Goal: Task Accomplishment & Management: Manage account settings

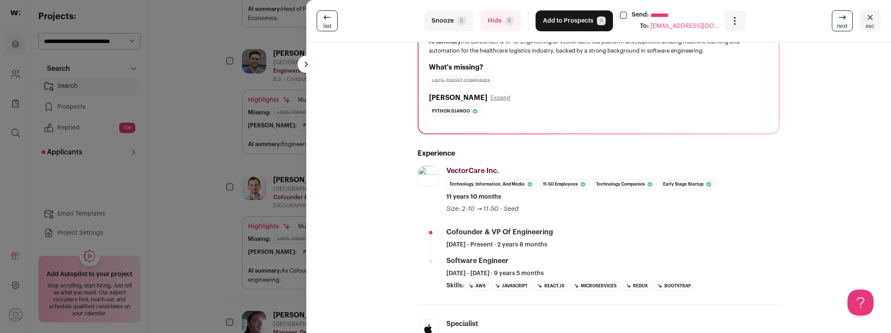
scroll to position [103, 0]
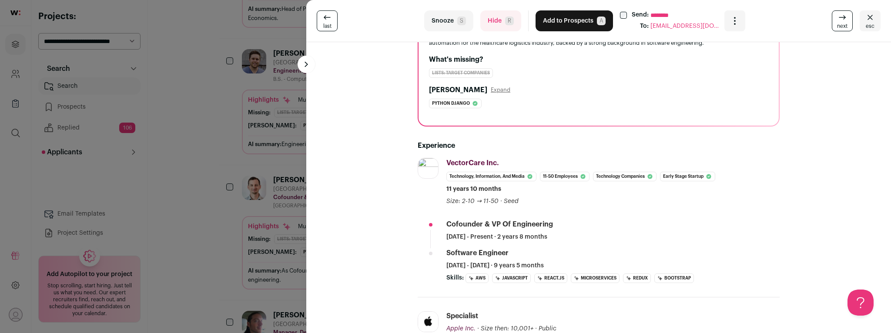
click at [493, 27] on button "Hide R" at bounding box center [500, 20] width 41 height 21
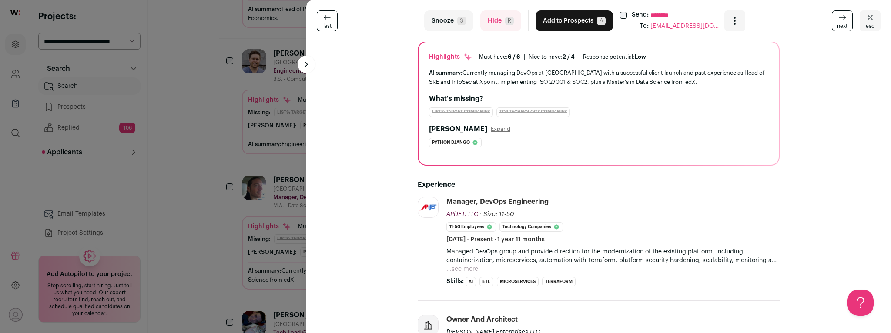
scroll to position [65, 0]
click at [467, 265] on button "...see more" at bounding box center [462, 267] width 32 height 9
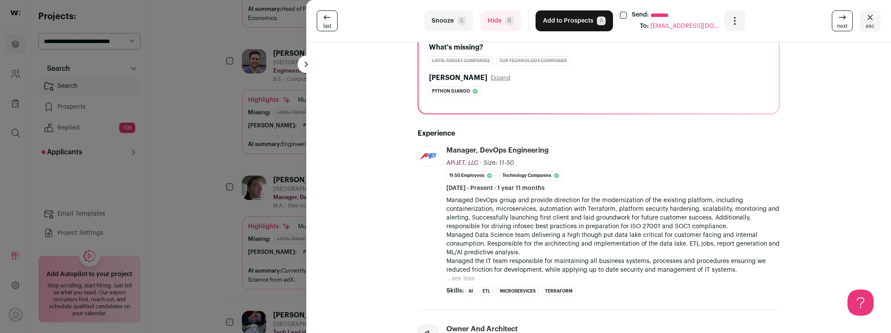
scroll to position [139, 0]
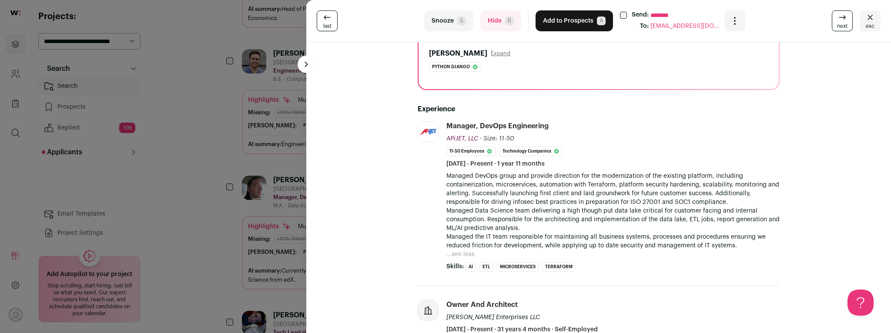
click at [496, 27] on button "Hide R" at bounding box center [500, 20] width 41 height 21
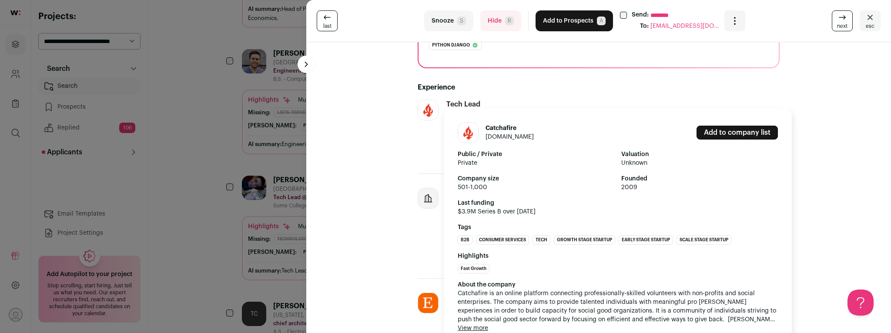
scroll to position [174, 0]
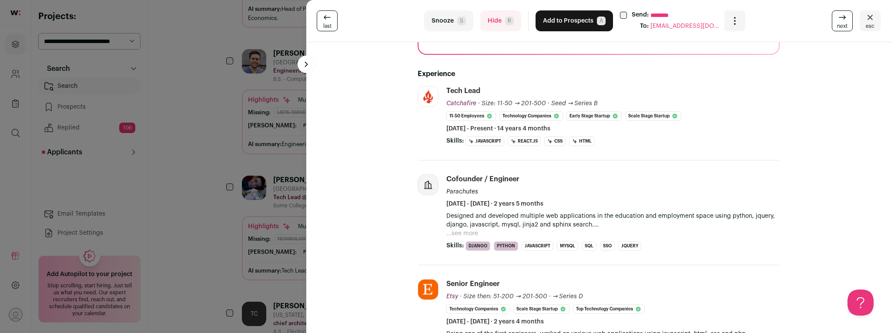
click at [492, 24] on button "Hide R" at bounding box center [500, 20] width 41 height 21
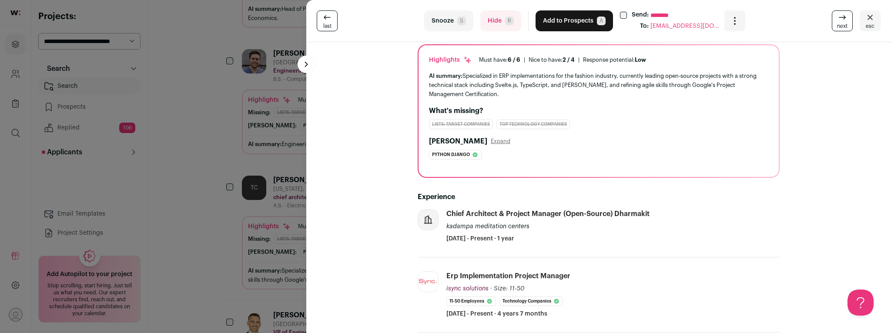
scroll to position [70, 0]
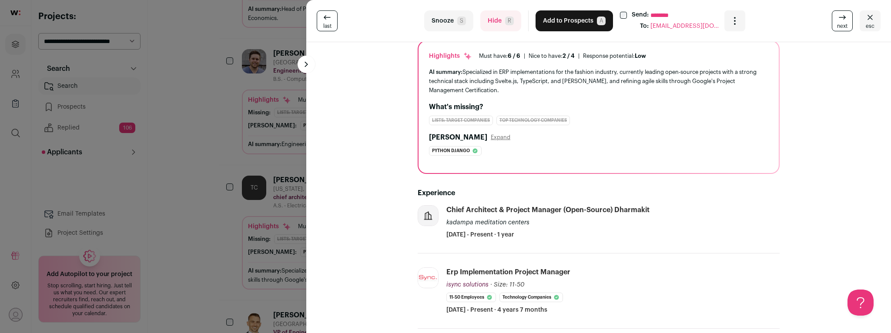
click at [491, 23] on button "Hide R" at bounding box center [500, 20] width 41 height 21
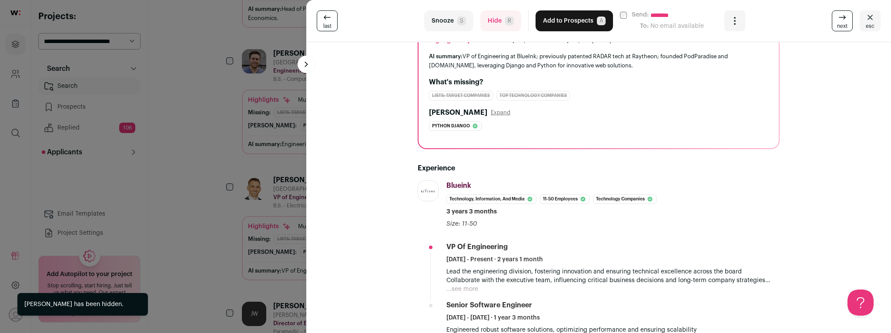
scroll to position [136, 0]
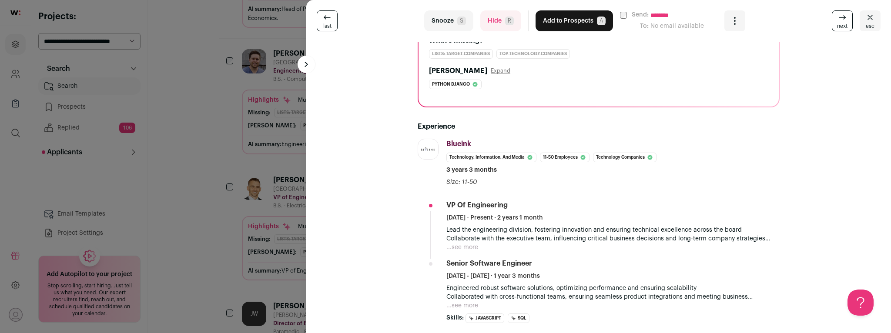
click at [470, 248] on button "...see more" at bounding box center [462, 247] width 32 height 9
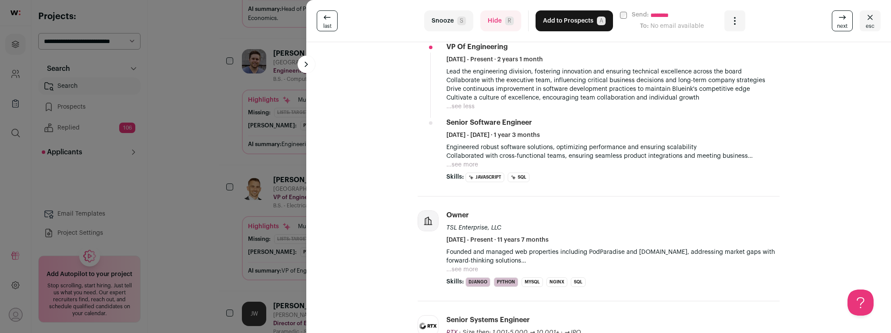
scroll to position [307, 0]
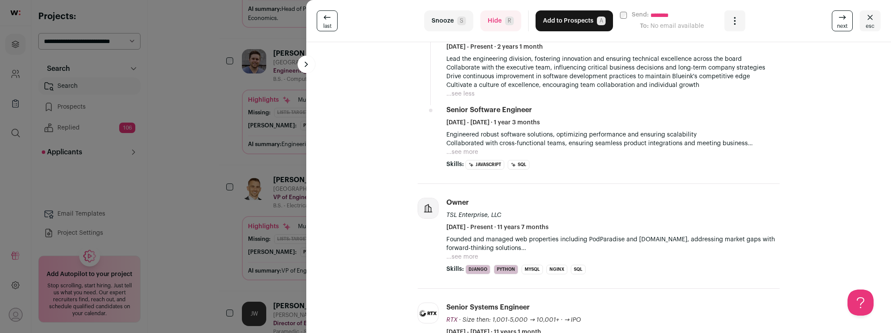
click at [494, 20] on button "Hide R" at bounding box center [500, 20] width 41 height 21
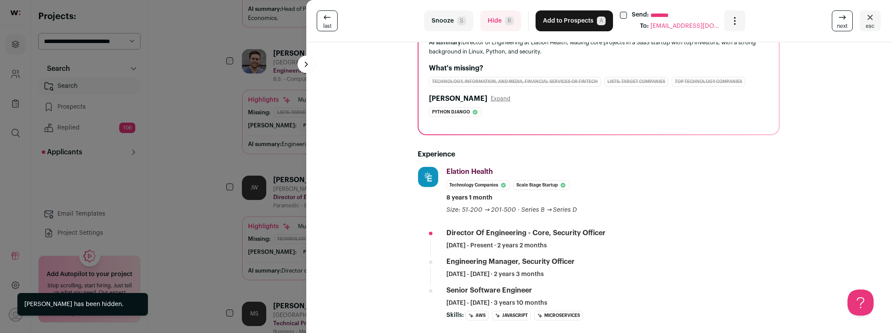
scroll to position [104, 0]
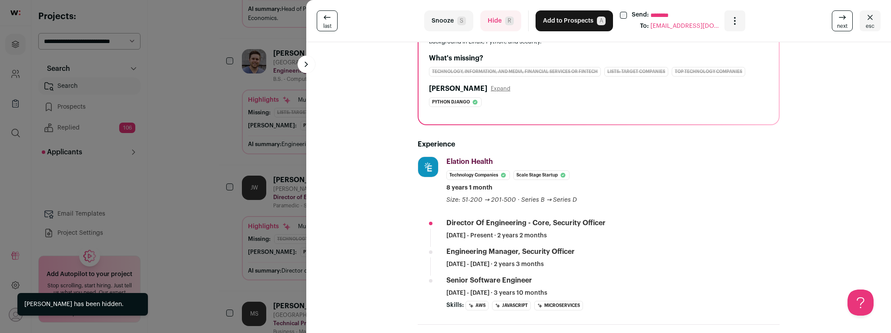
click at [493, 23] on button "Hide R" at bounding box center [500, 20] width 41 height 21
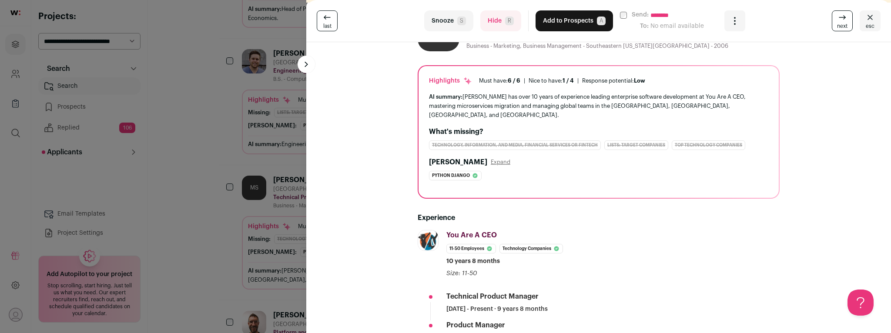
scroll to position [61, 0]
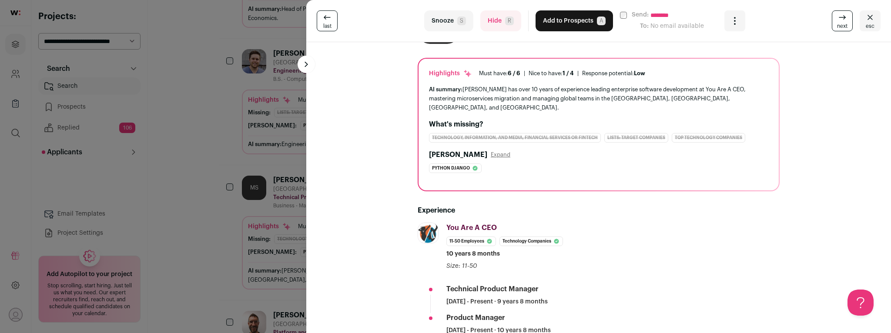
click at [492, 23] on button "Hide R" at bounding box center [500, 20] width 41 height 21
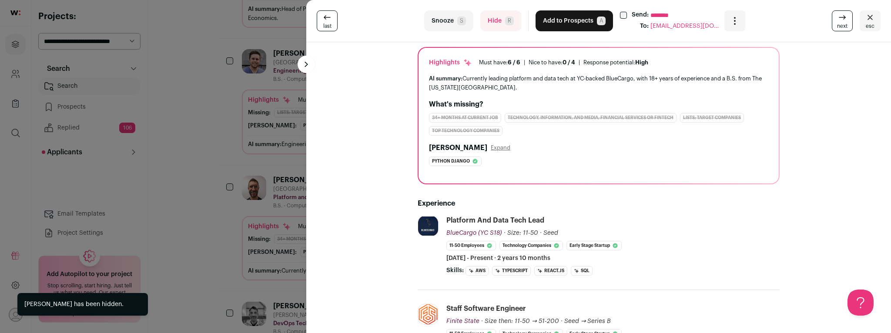
scroll to position [64, 0]
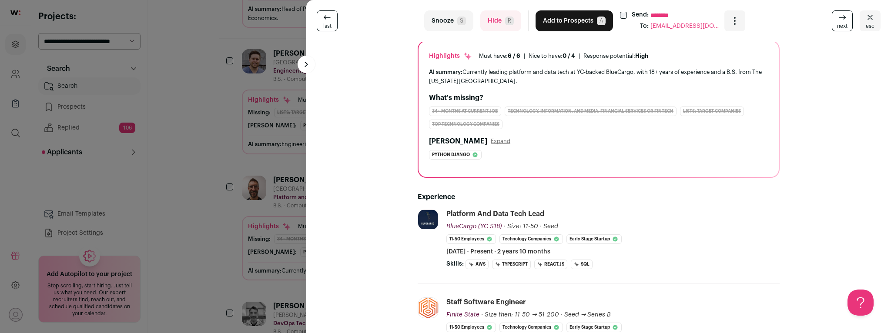
click at [494, 25] on button "Hide R" at bounding box center [500, 20] width 41 height 21
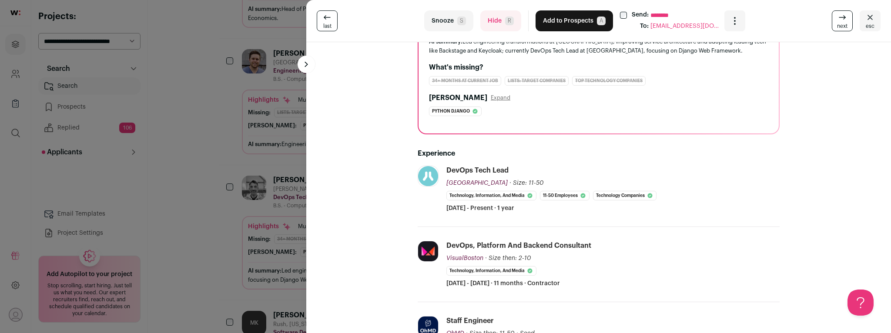
scroll to position [98, 0]
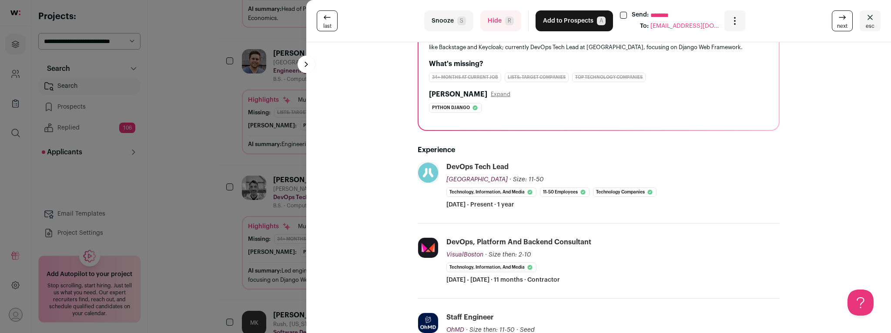
click at [496, 22] on button "Hide R" at bounding box center [500, 20] width 41 height 21
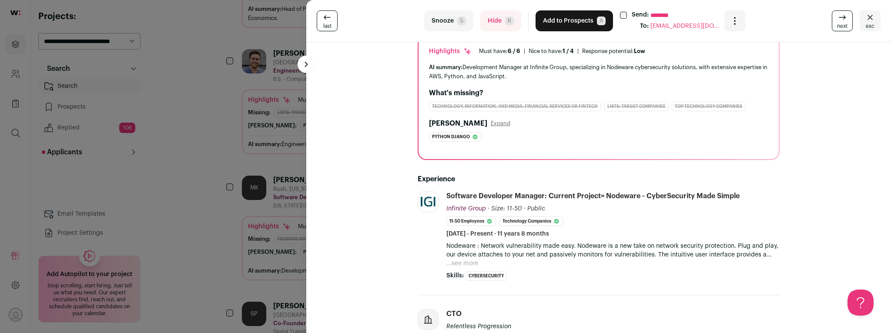
scroll to position [78, 0]
click at [466, 263] on button "...see more" at bounding box center [462, 263] width 32 height 9
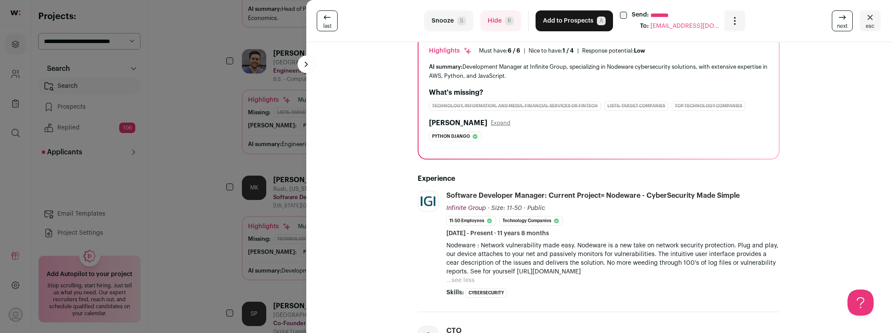
click at [503, 17] on button "Hide R" at bounding box center [500, 20] width 41 height 21
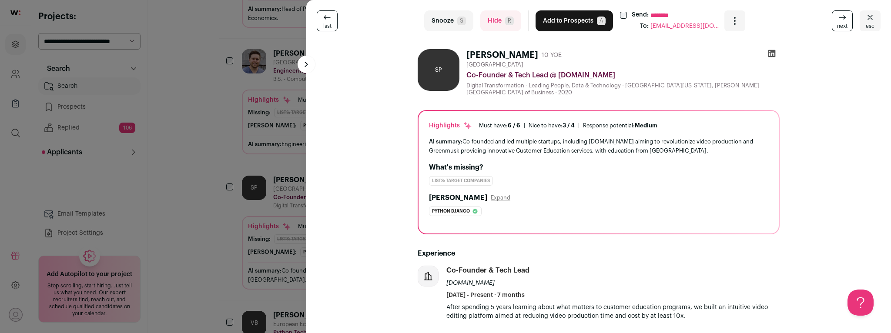
click at [498, 18] on button "Hide R" at bounding box center [500, 20] width 41 height 21
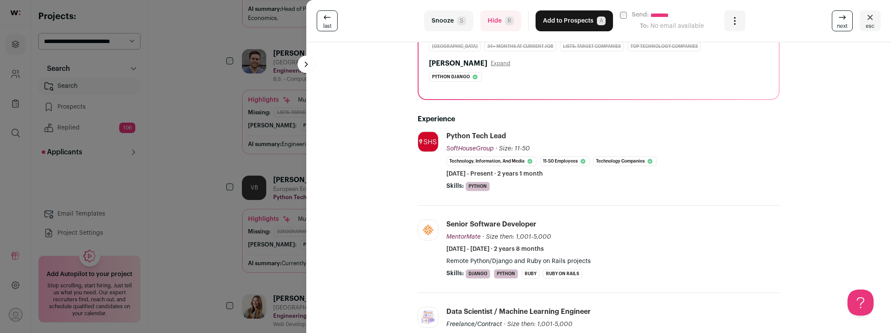
scroll to position [155, 0]
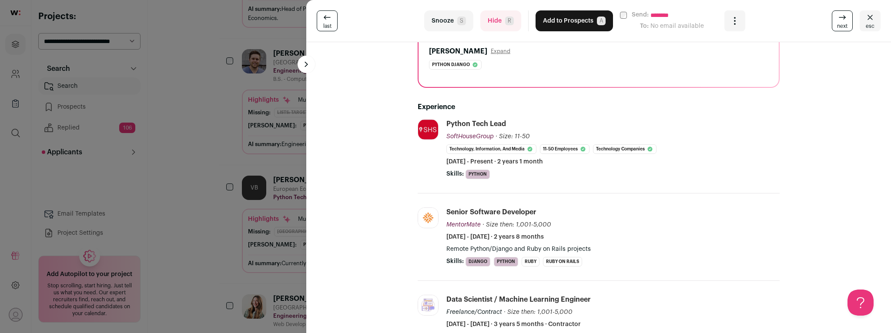
click at [500, 24] on button "Hide R" at bounding box center [500, 20] width 41 height 21
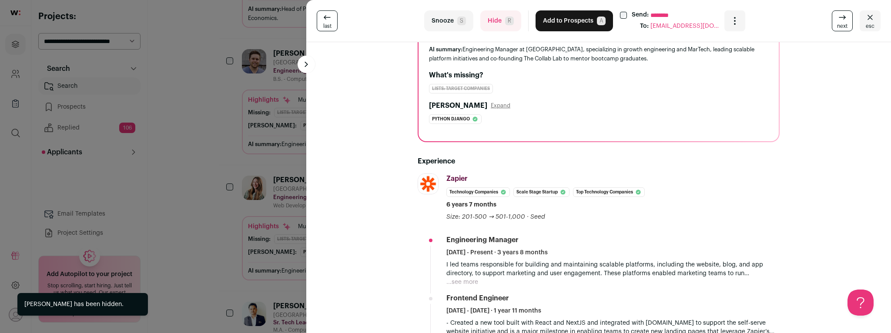
scroll to position [96, 0]
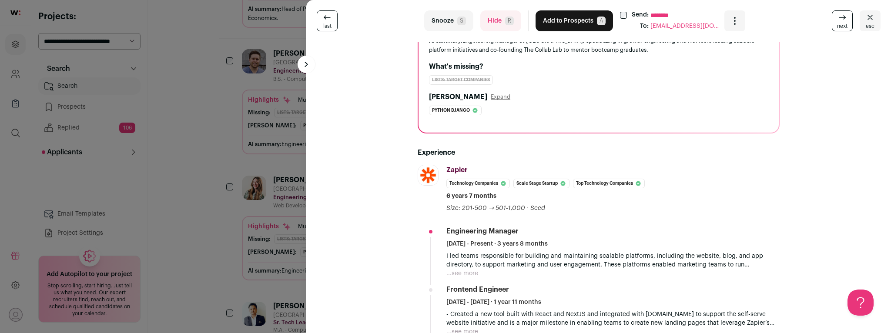
click at [469, 271] on button "...see more" at bounding box center [462, 273] width 32 height 9
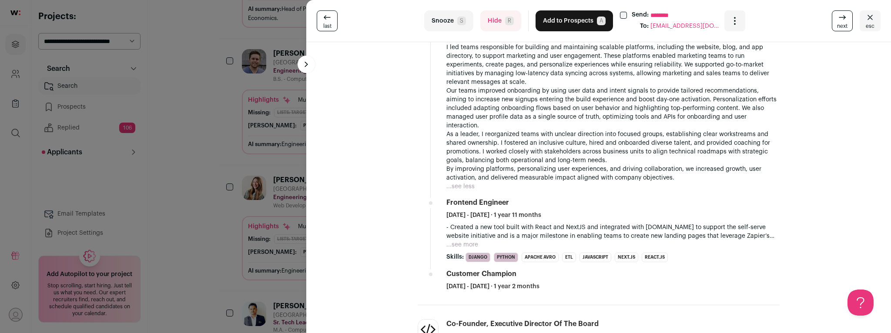
scroll to position [345, 0]
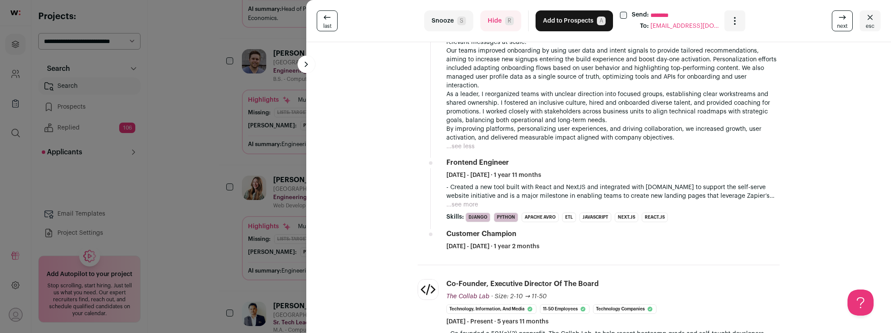
click at [458, 201] on button "...see more" at bounding box center [462, 205] width 32 height 9
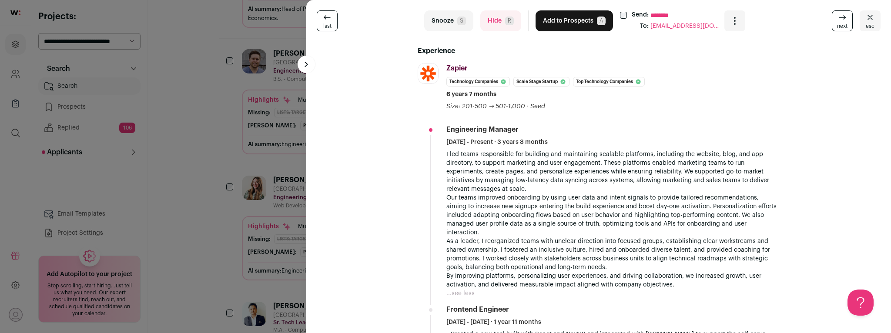
scroll to position [0, 0]
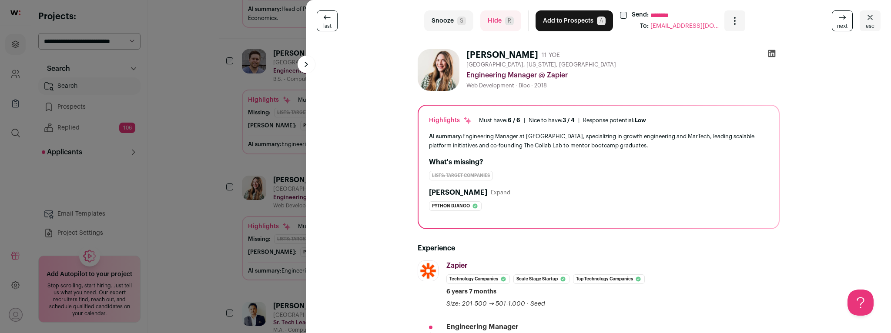
click at [497, 22] on button "Hide R" at bounding box center [500, 20] width 41 height 21
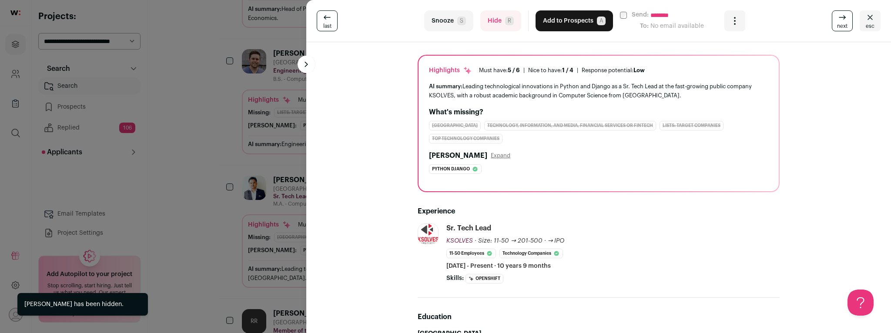
scroll to position [64, 0]
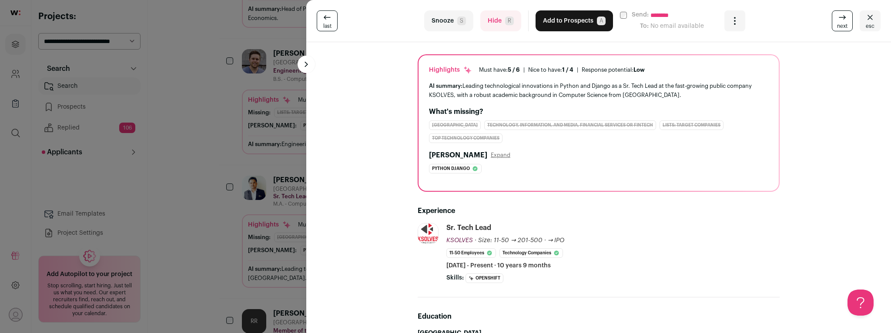
click at [500, 24] on button "Hide R" at bounding box center [500, 20] width 41 height 21
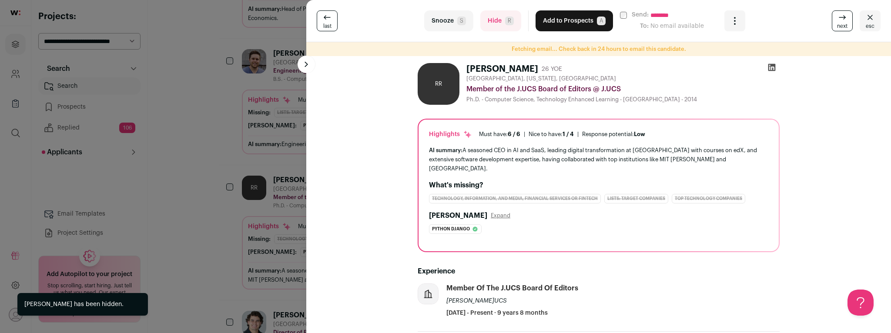
scroll to position [79, 0]
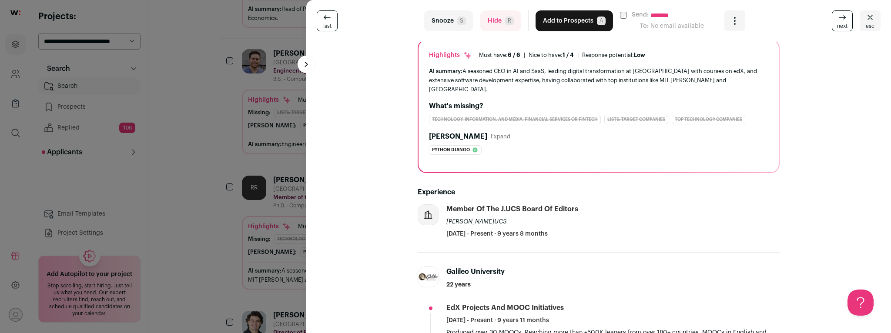
click at [495, 25] on button "Hide R" at bounding box center [500, 20] width 41 height 21
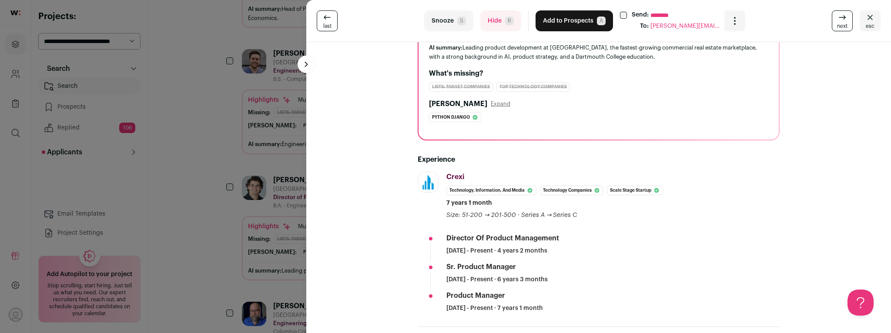
scroll to position [92, 0]
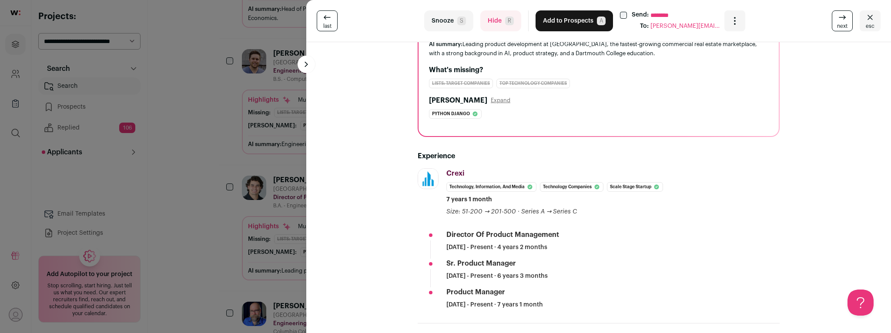
click at [499, 23] on button "Hide R" at bounding box center [500, 20] width 41 height 21
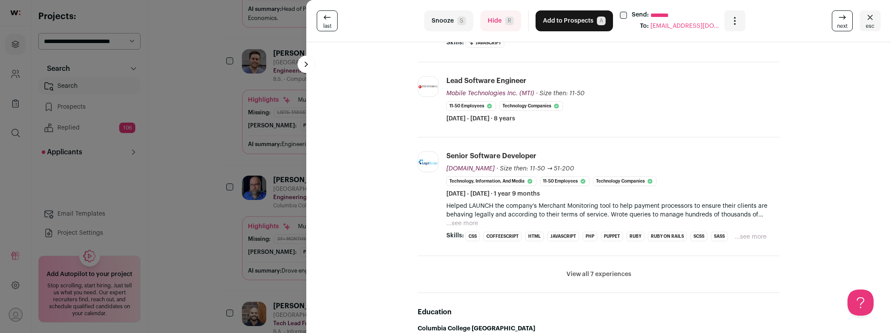
scroll to position [322, 0]
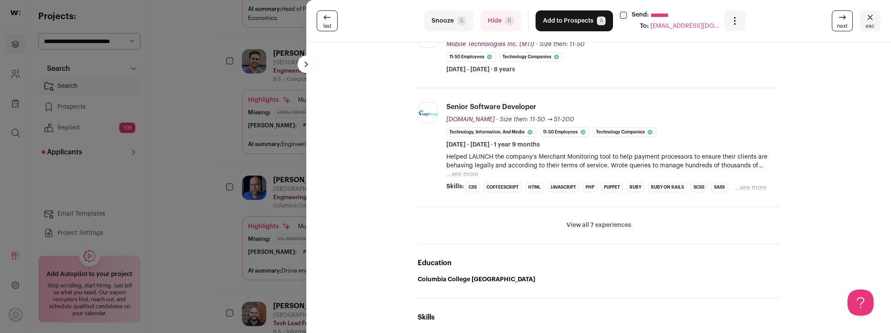
click at [579, 222] on button "View all 7 experiences" at bounding box center [598, 225] width 65 height 9
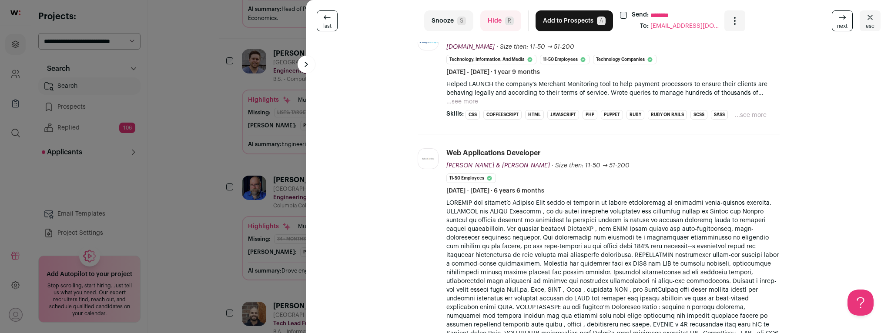
scroll to position [352, 0]
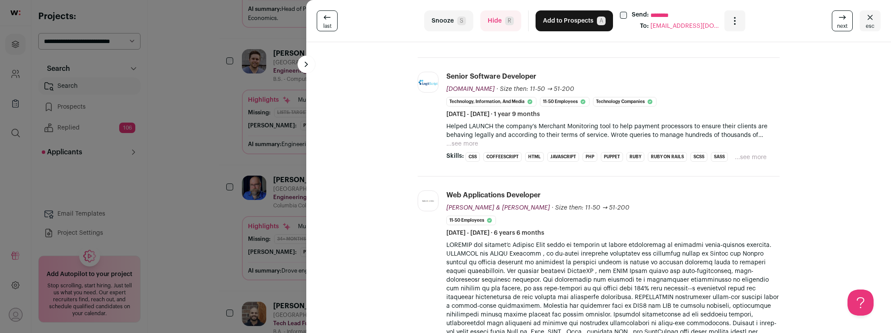
click at [463, 143] on button "...see more" at bounding box center [462, 144] width 32 height 9
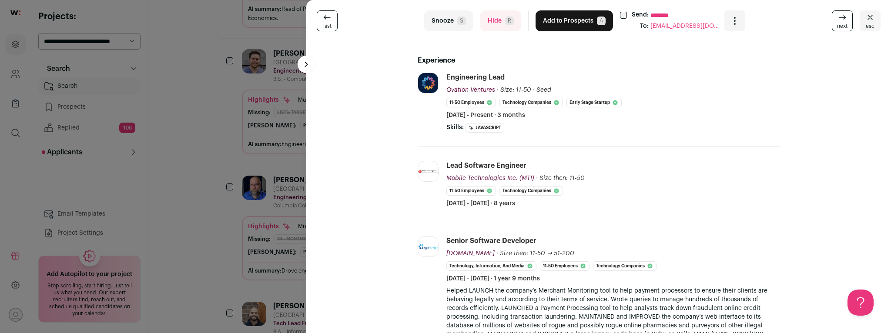
scroll to position [142, 0]
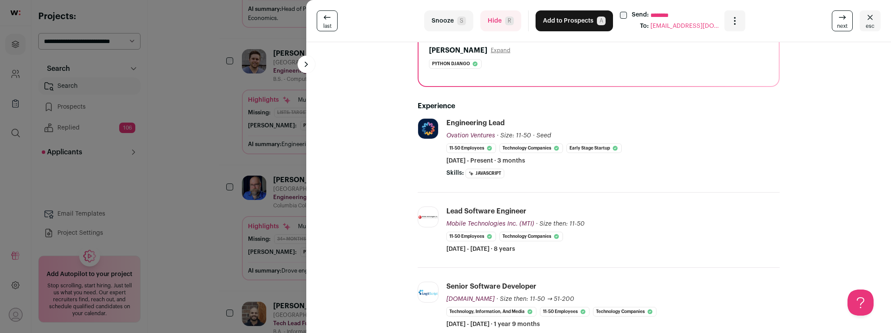
click at [496, 23] on button "Hide R" at bounding box center [500, 20] width 41 height 21
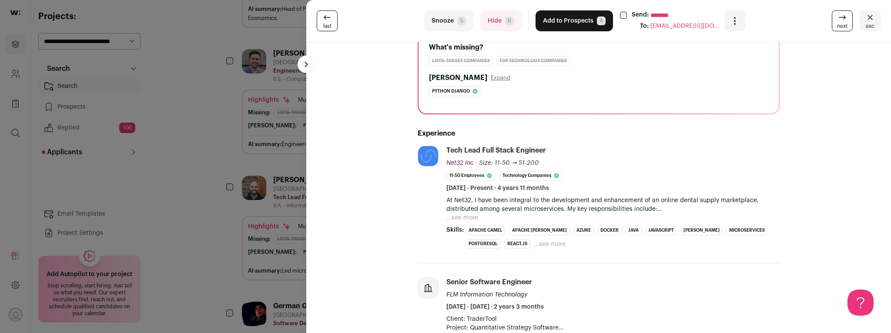
scroll to position [118, 0]
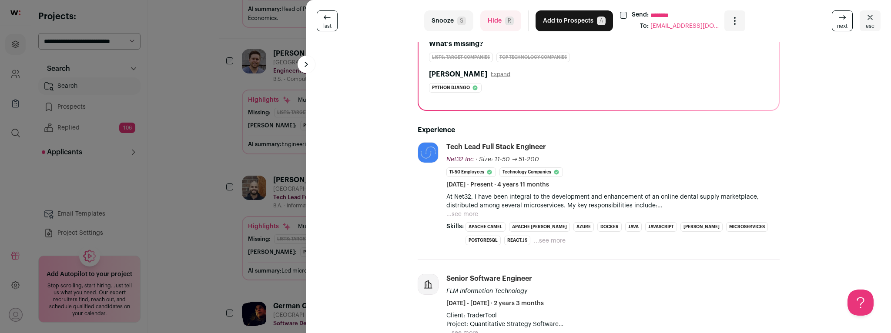
click at [534, 241] on button "...see more" at bounding box center [550, 241] width 32 height 9
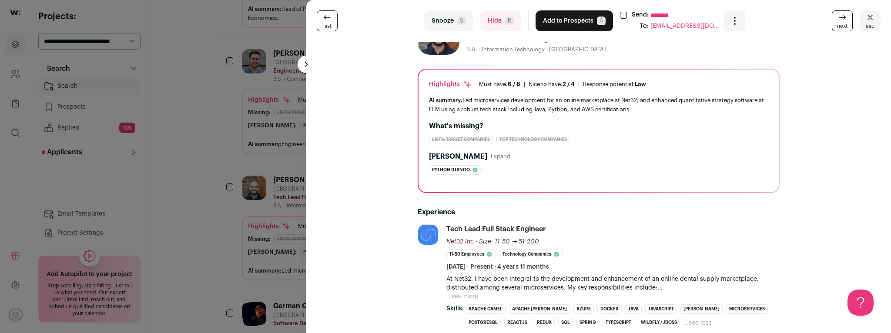
scroll to position [0, 0]
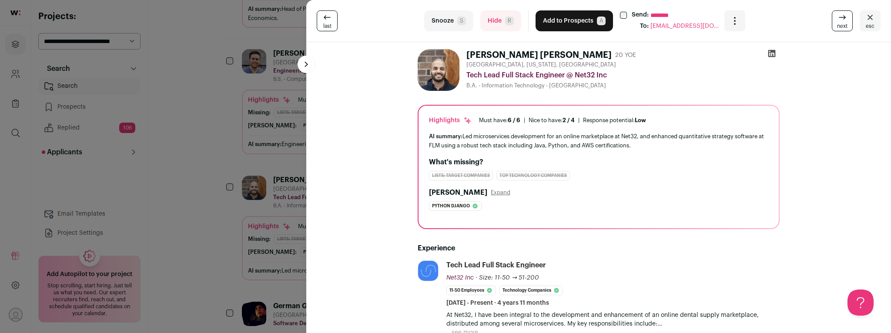
click at [772, 56] on icon at bounding box center [771, 53] width 7 height 7
click at [498, 24] on button "Hide R" at bounding box center [500, 20] width 41 height 21
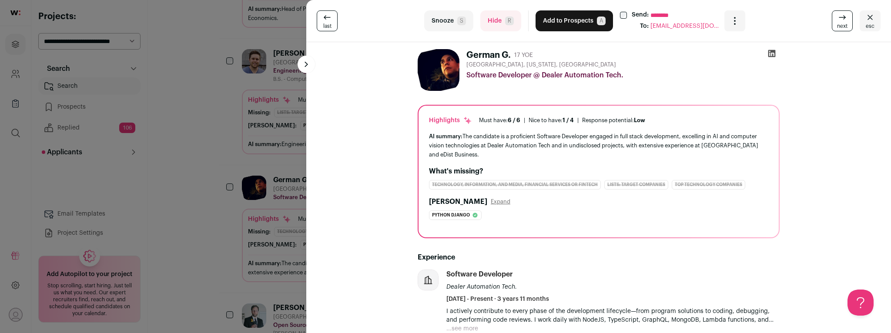
click at [493, 27] on button "Hide R" at bounding box center [500, 20] width 41 height 21
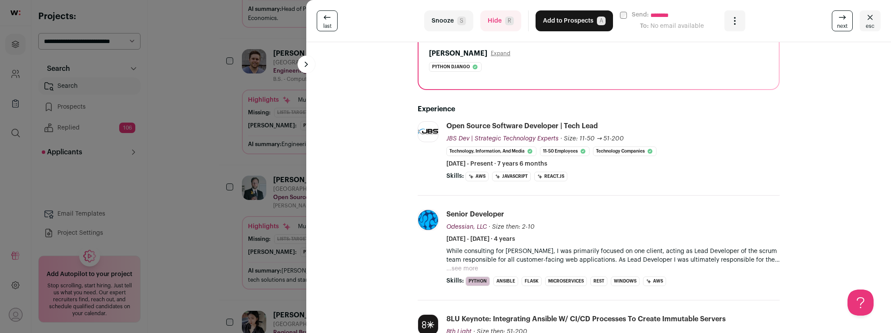
scroll to position [226, 0]
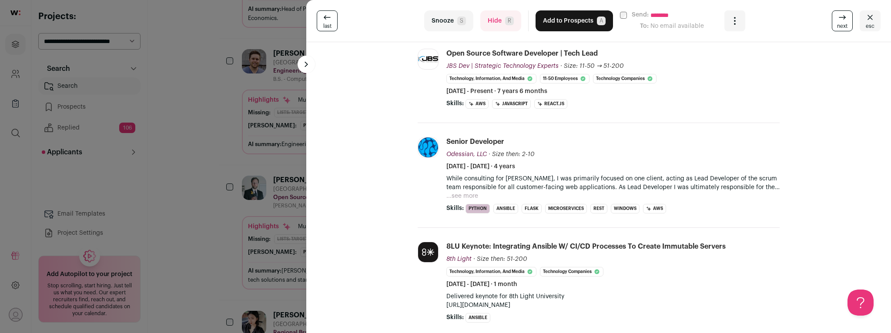
click at [495, 27] on button "Hide R" at bounding box center [500, 20] width 41 height 21
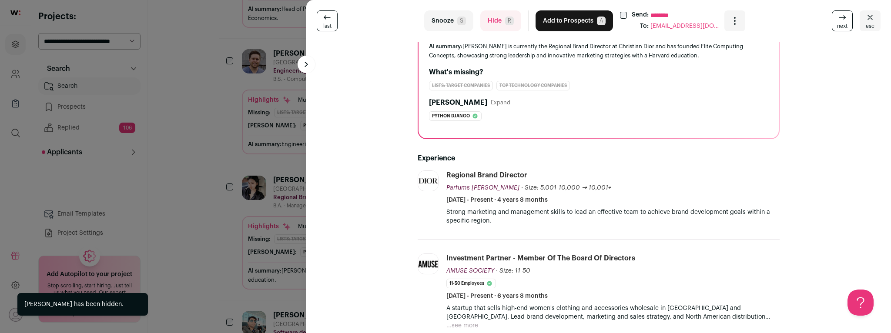
scroll to position [99, 0]
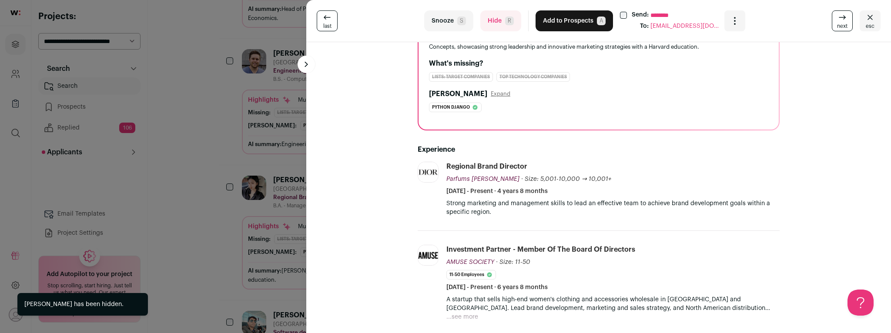
click at [496, 23] on button "Hide R" at bounding box center [500, 20] width 41 height 21
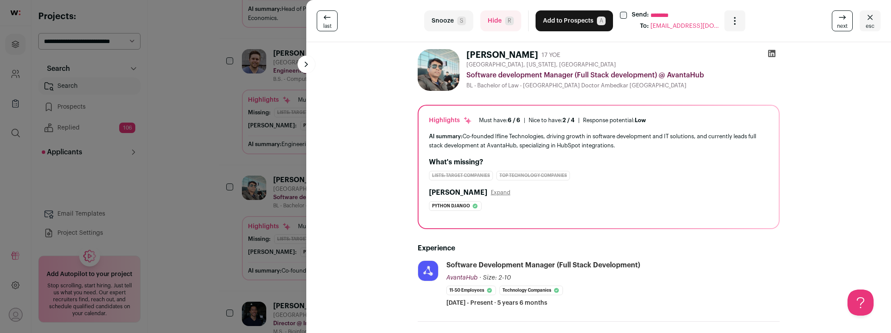
click at [496, 23] on button "Hide R" at bounding box center [500, 20] width 41 height 21
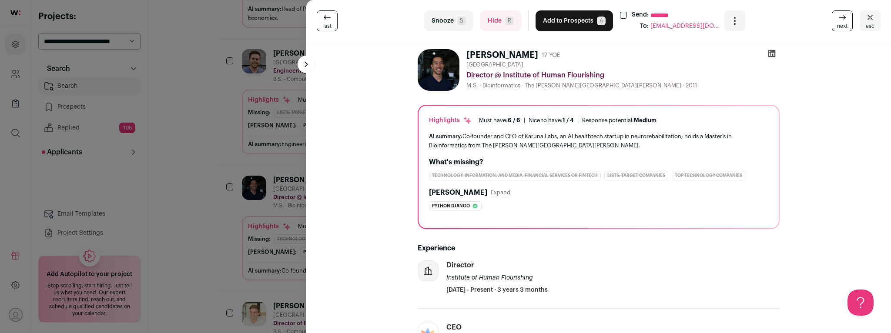
click at [494, 23] on button "Hide R" at bounding box center [500, 20] width 41 height 21
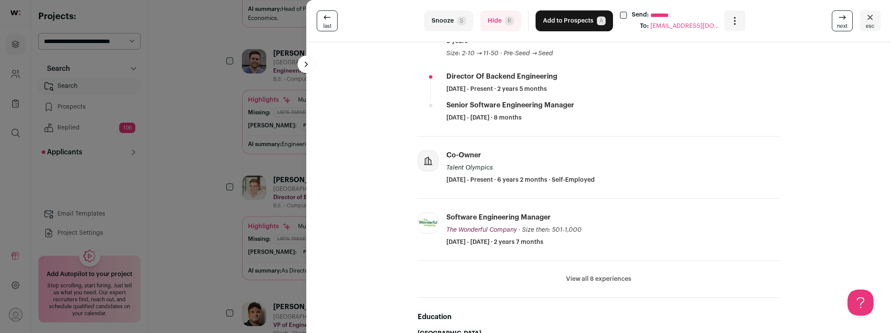
scroll to position [332, 0]
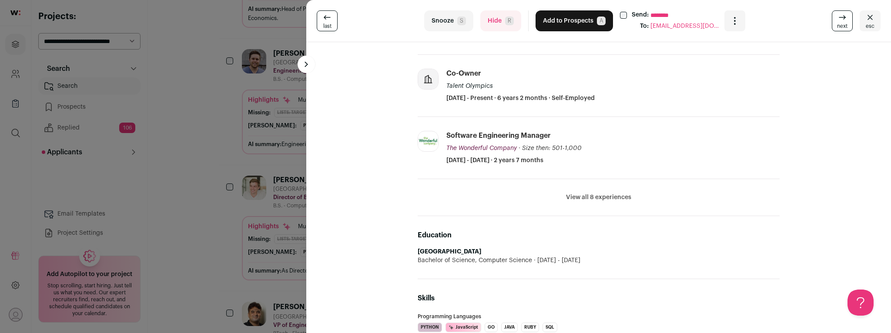
click at [582, 199] on button "View all 8 experiences" at bounding box center [598, 197] width 65 height 9
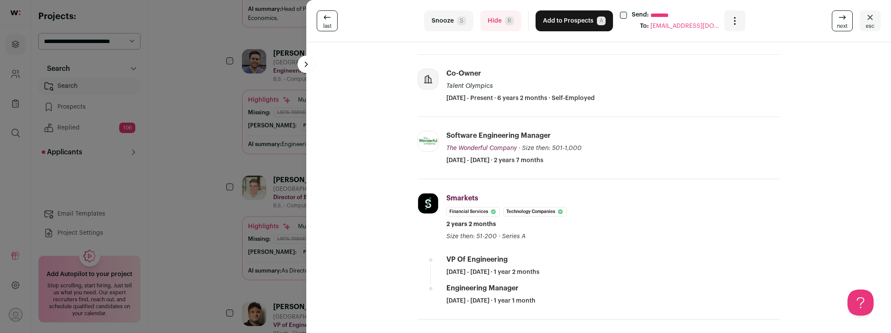
click at [493, 27] on button "Hide R" at bounding box center [500, 20] width 41 height 21
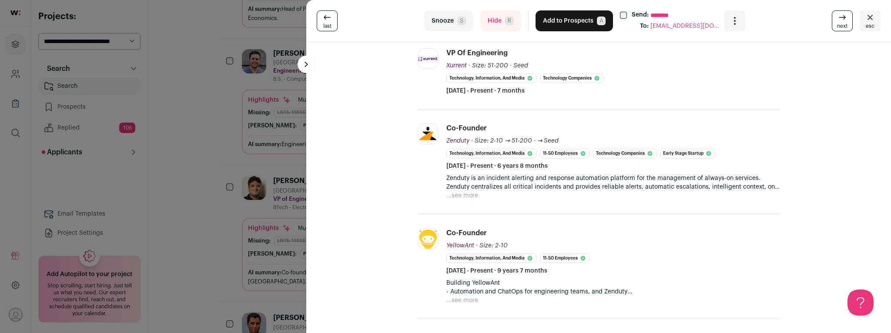
scroll to position [0, 0]
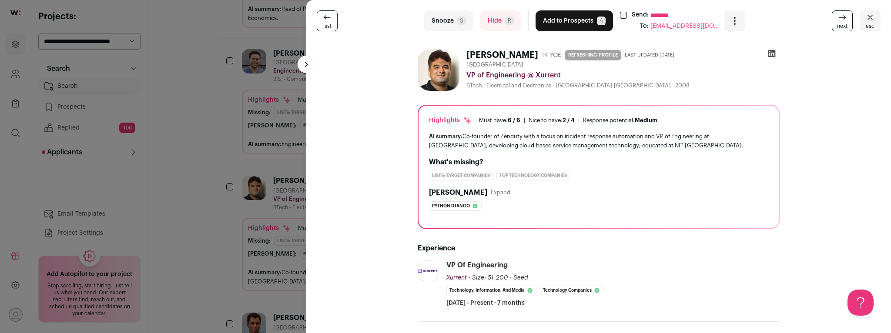
click at [489, 22] on button "Hide R" at bounding box center [500, 20] width 41 height 21
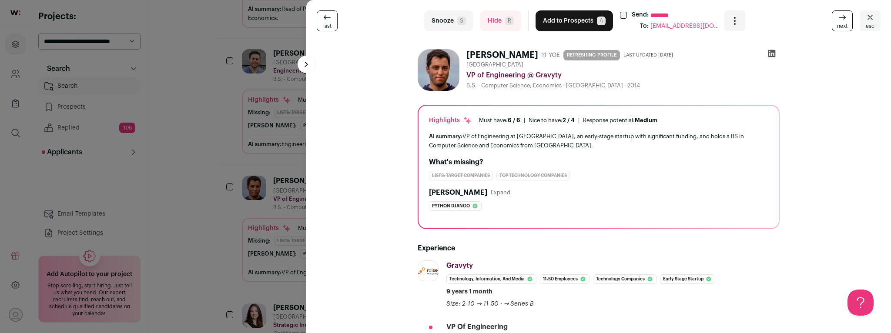
click at [776, 55] on icon at bounding box center [771, 53] width 9 height 9
click at [494, 24] on button "Hide R" at bounding box center [500, 20] width 41 height 21
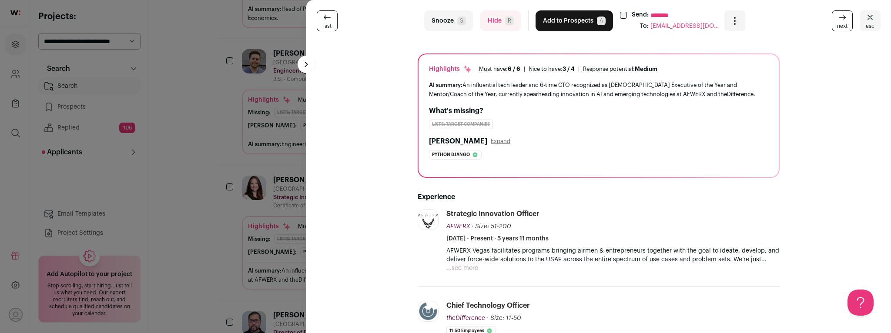
scroll to position [51, 0]
